Goal: Find specific page/section: Find specific page/section

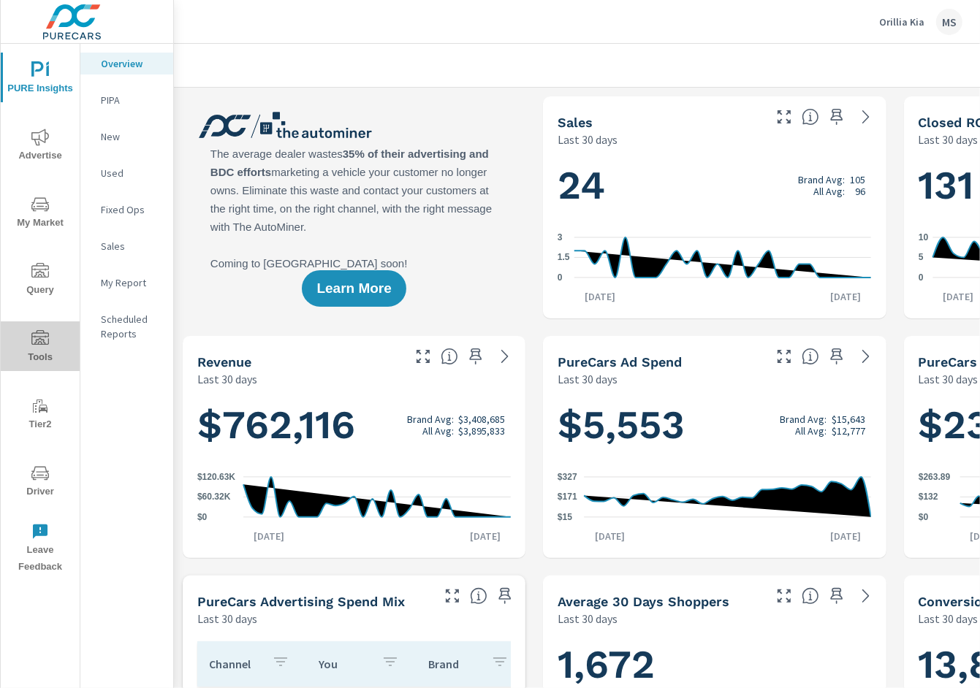
click at [50, 346] on span "Tools" at bounding box center [40, 348] width 70 height 36
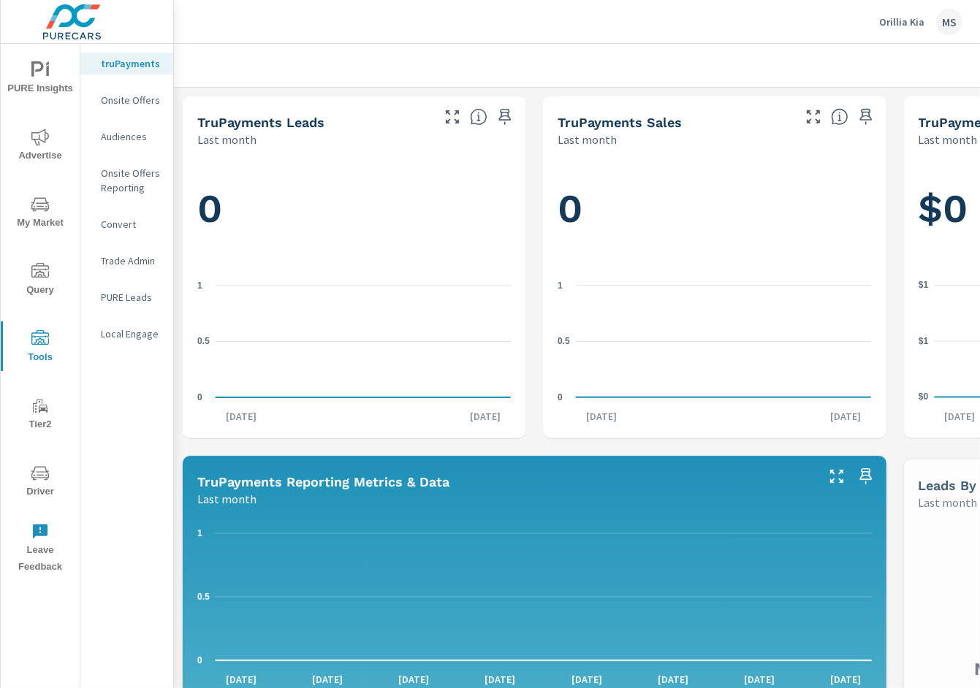
click at [120, 299] on p "PURE Leads" at bounding box center [131, 297] width 61 height 15
